Goal: Navigation & Orientation: Find specific page/section

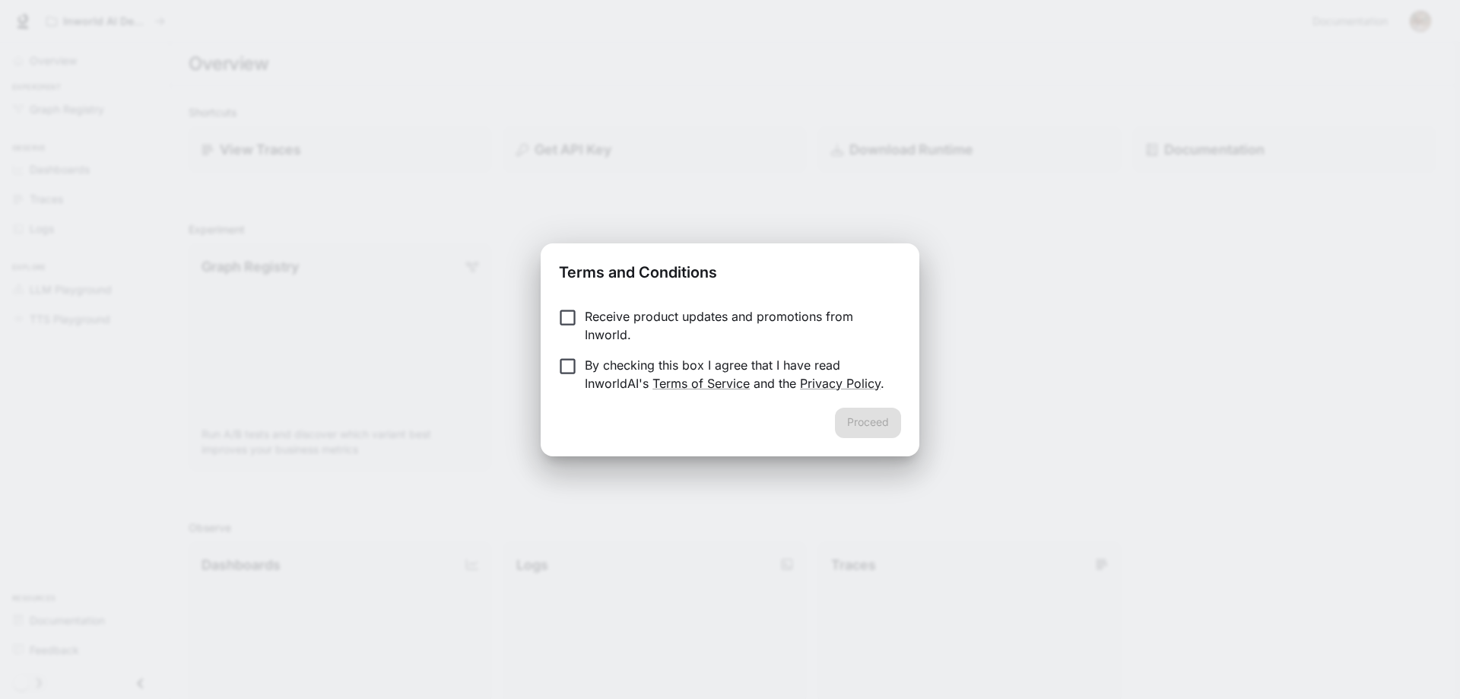
click at [553, 310] on div "Receive product updates and promotions from Inworld. By checking this box I agr…" at bounding box center [730, 351] width 379 height 113
click at [860, 419] on button "Proceed" at bounding box center [868, 422] width 66 height 30
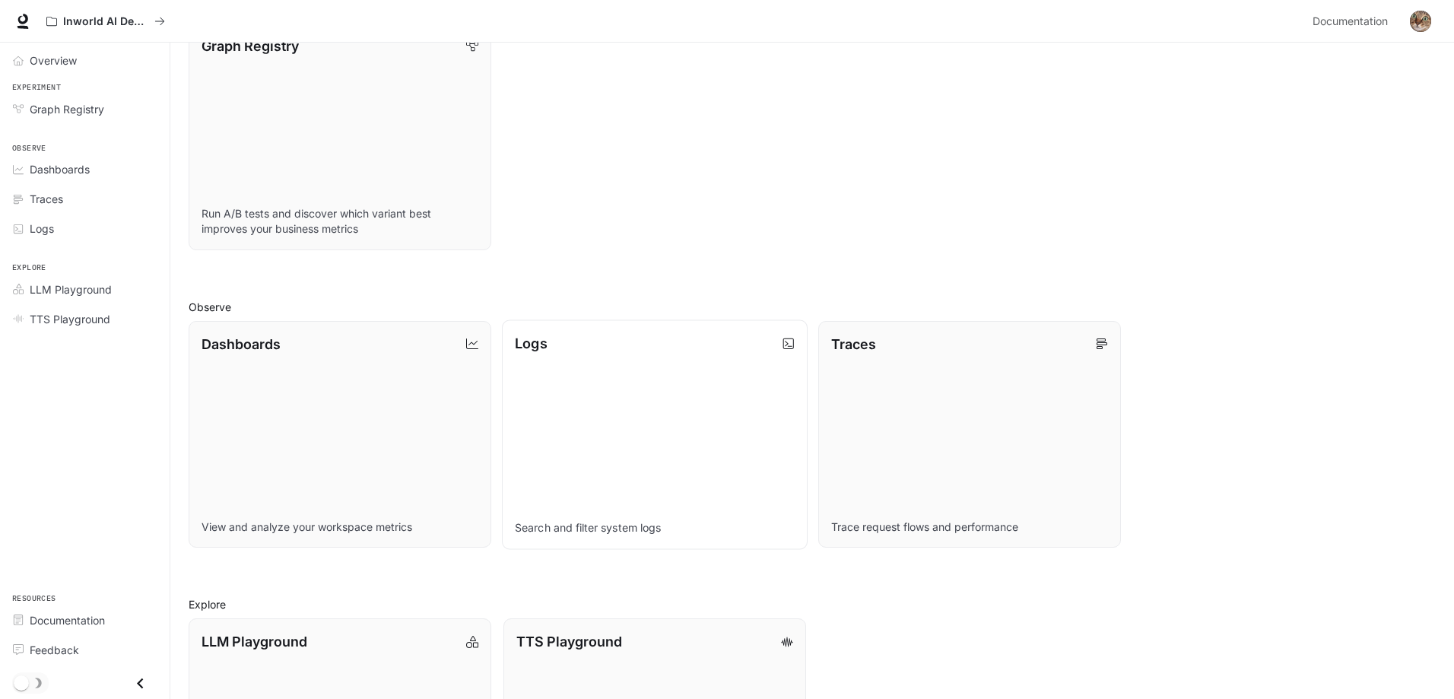
scroll to position [385, 0]
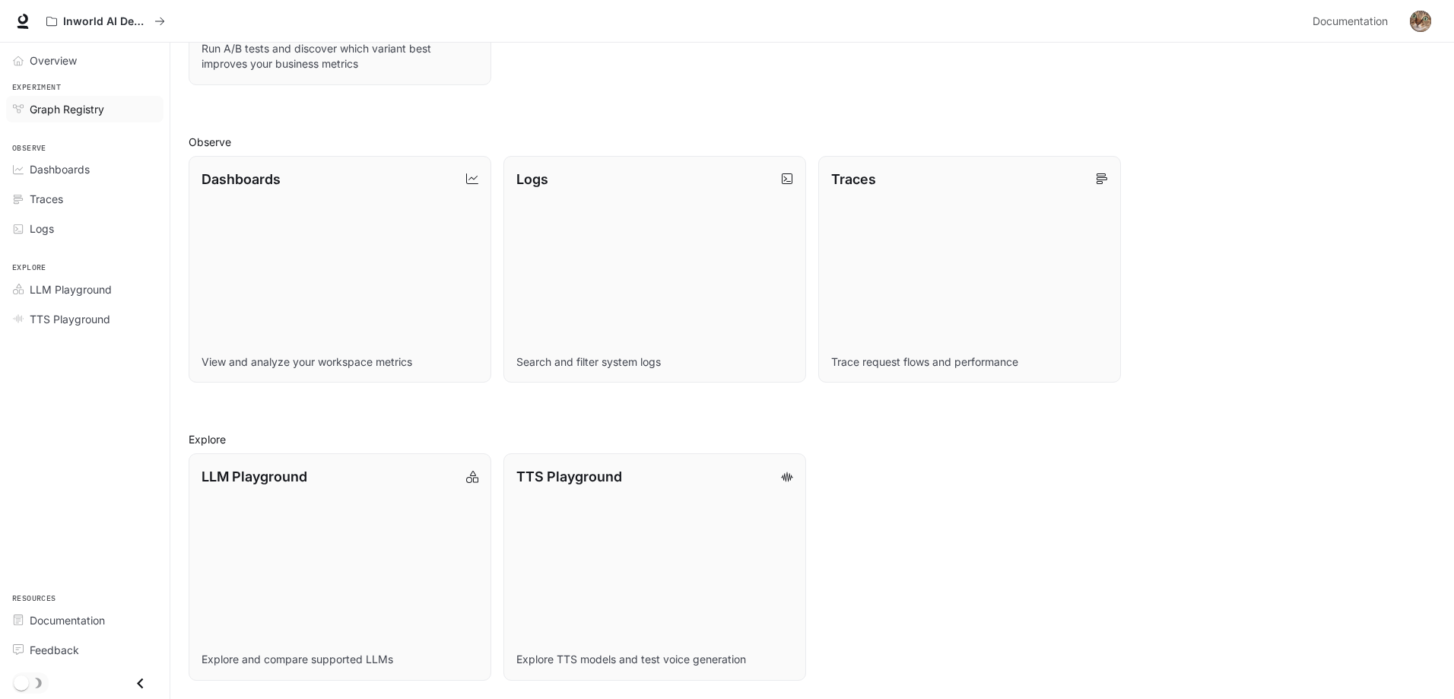
click at [81, 110] on span "Graph Registry" at bounding box center [67, 109] width 74 height 16
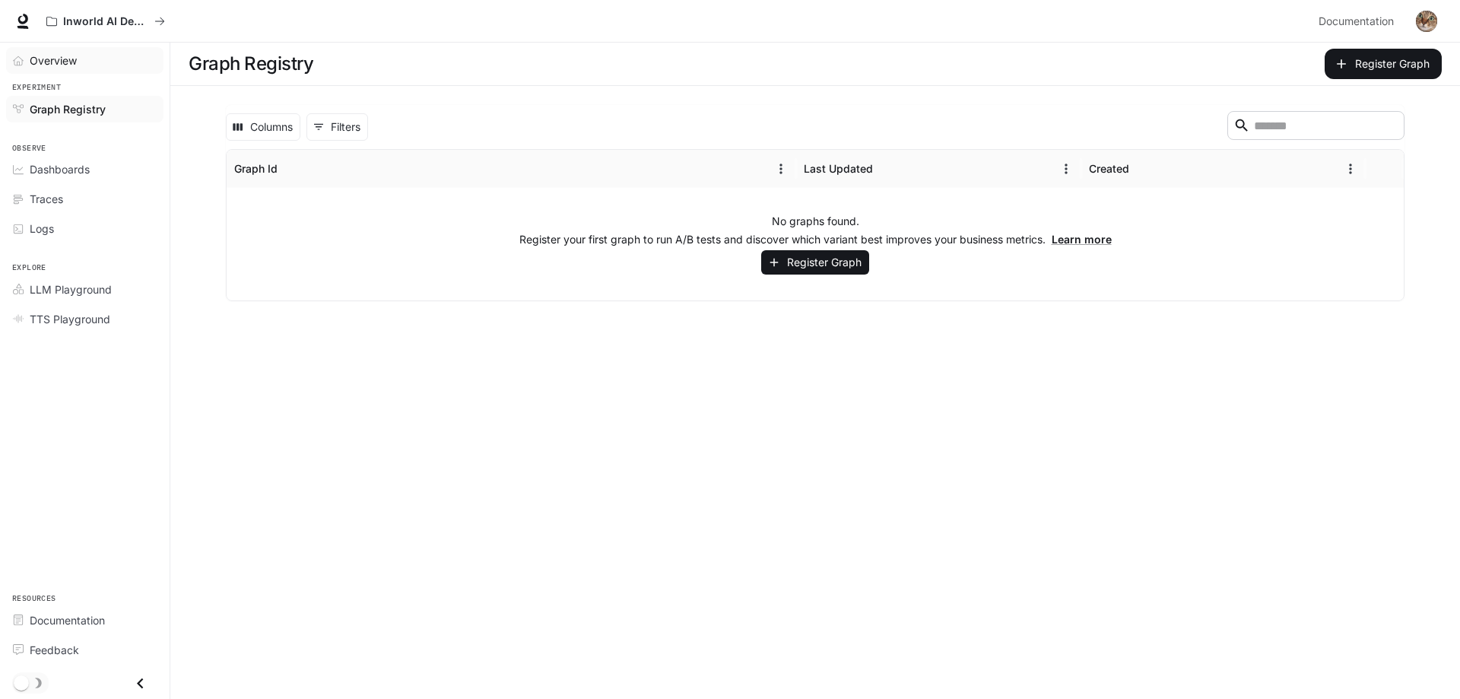
click at [77, 71] on link "Overview" at bounding box center [84, 60] width 157 height 27
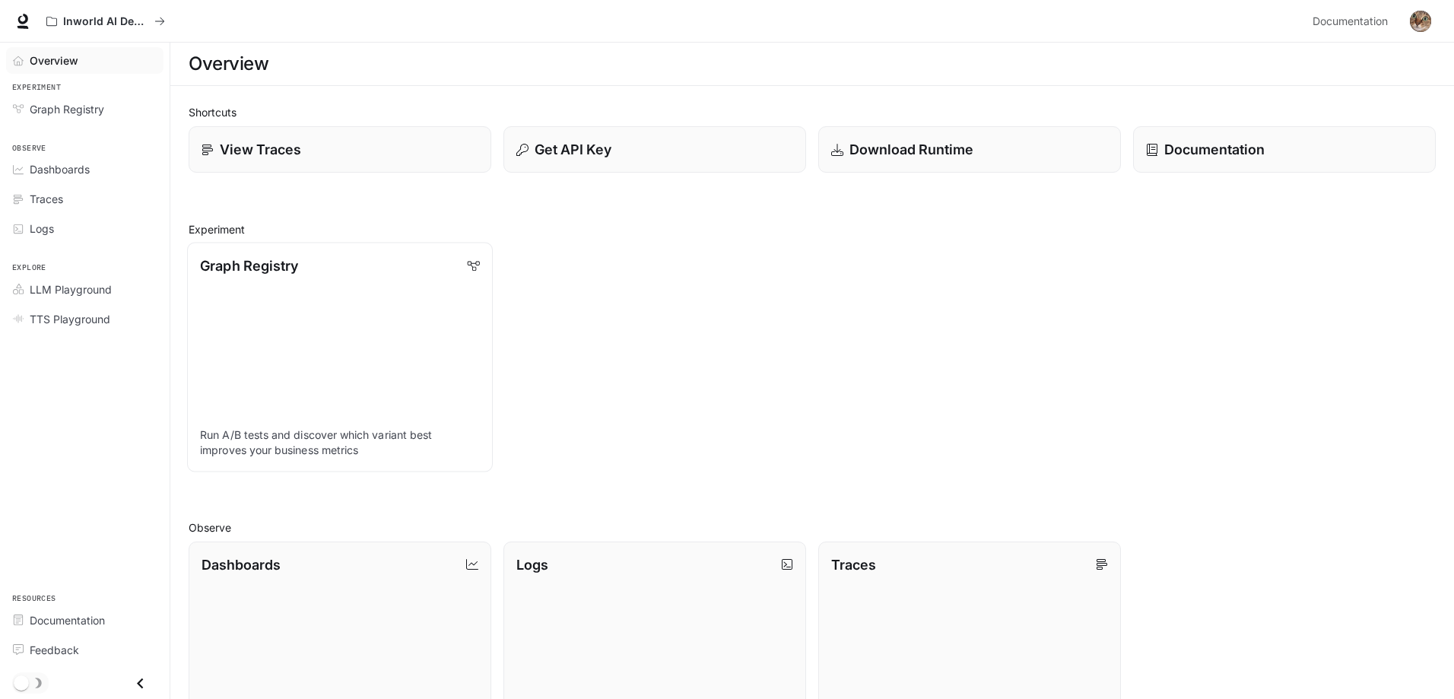
click at [303, 317] on link "Graph Registry Run A/B tests and discover which variant best improves your busi…" at bounding box center [340, 357] width 306 height 229
